Goal: Navigation & Orientation: Go to known website

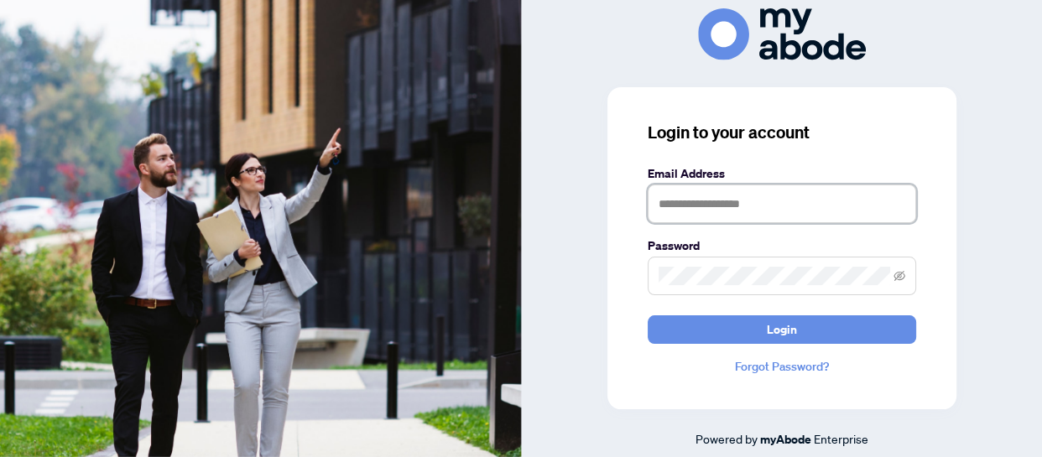
type input "**********"
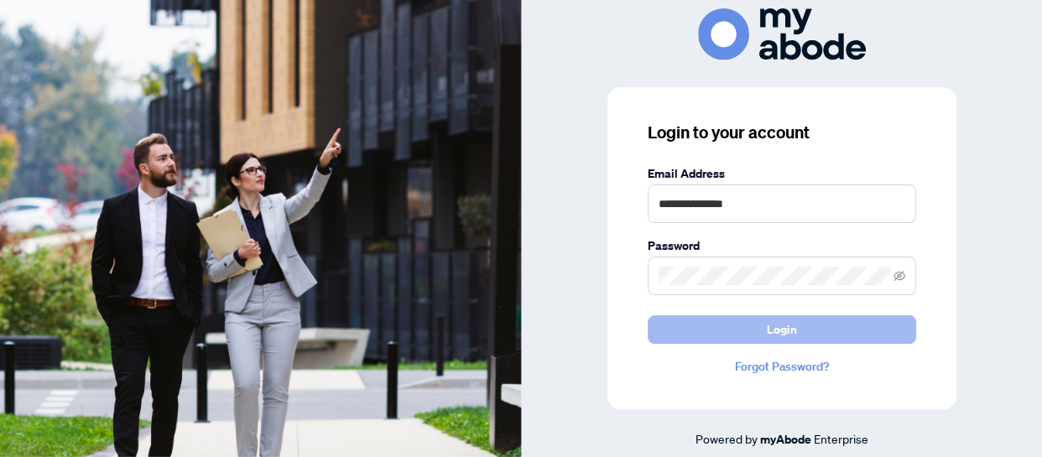
click at [827, 336] on button "Login" at bounding box center [781, 329] width 268 height 29
